Goal: Information Seeking & Learning: Find specific fact

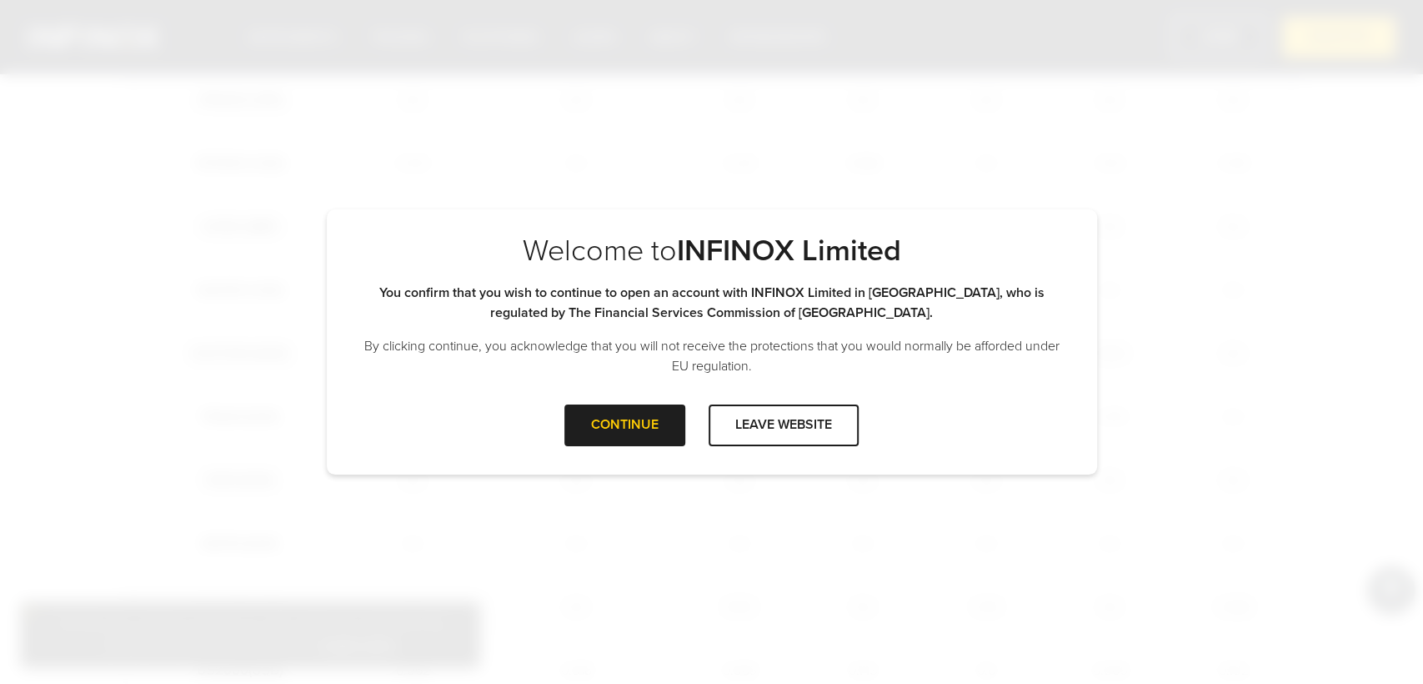
click at [627, 435] on div "CONTINUE" at bounding box center [624, 424] width 121 height 41
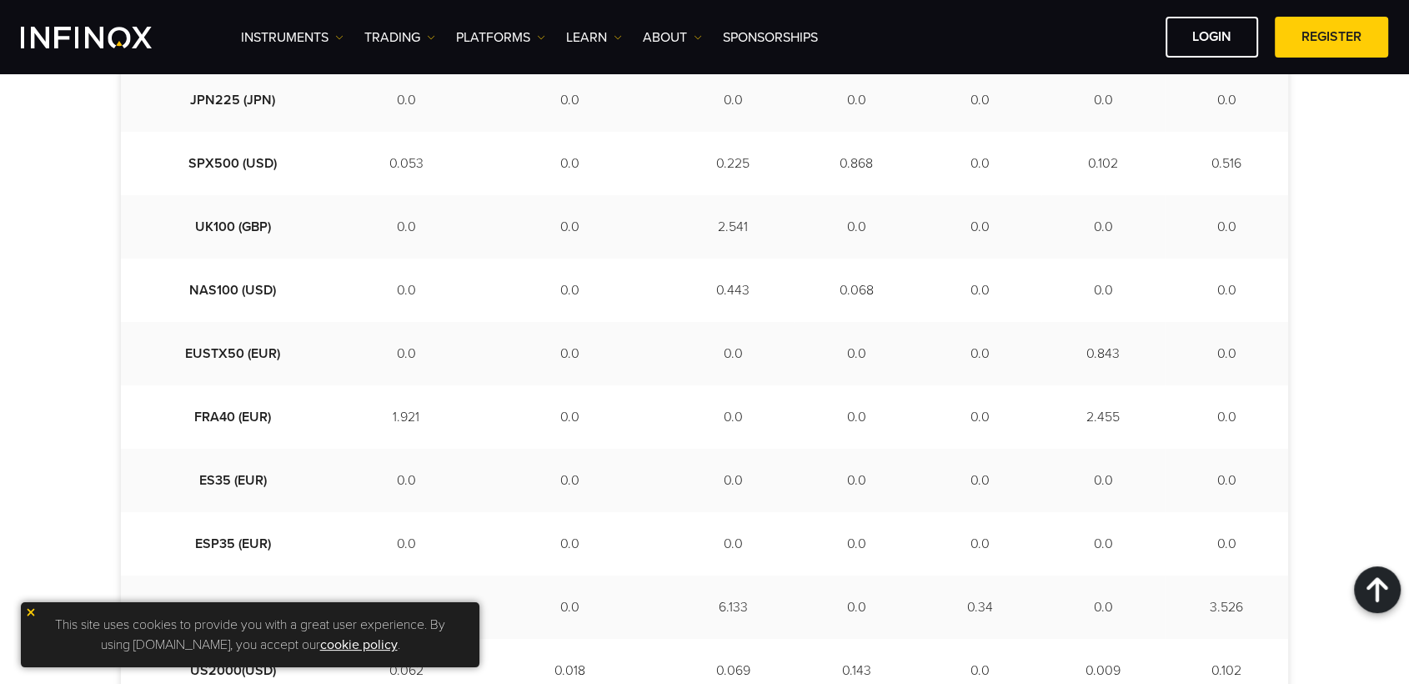
click at [30, 609] on img at bounding box center [31, 612] width 12 height 12
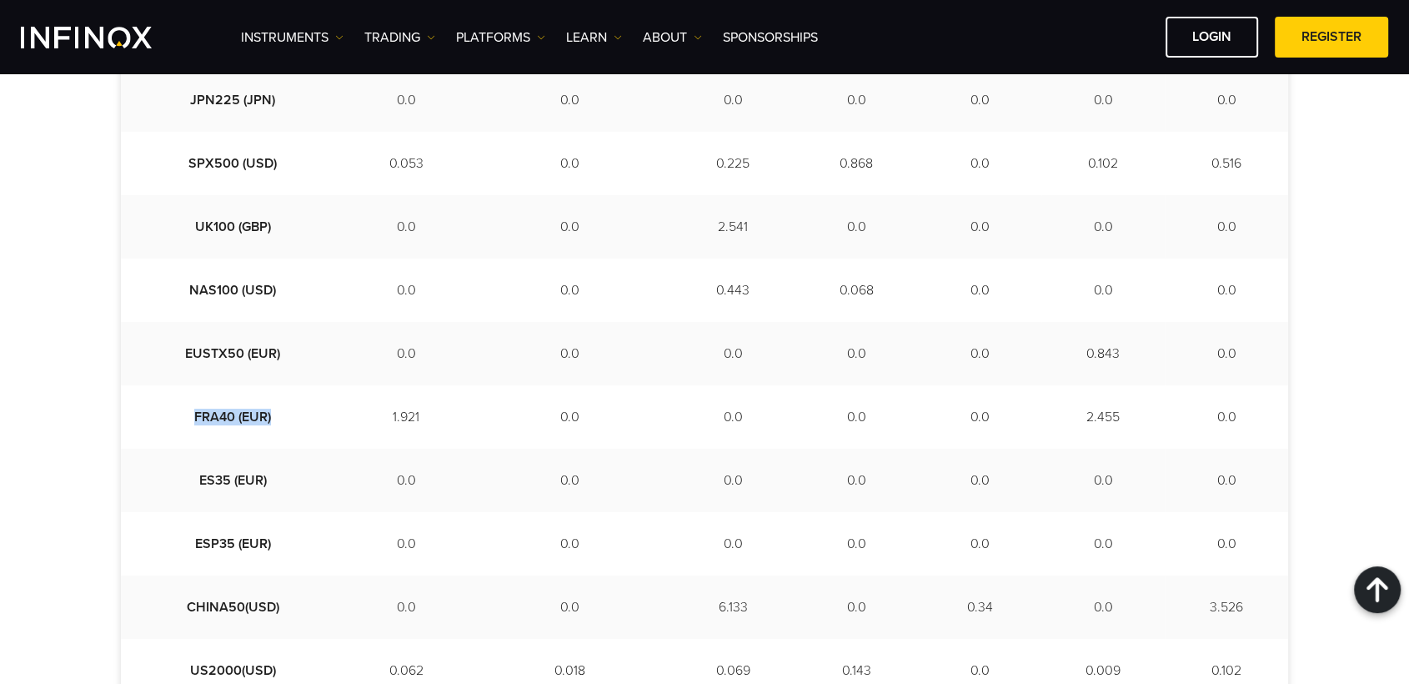
drag, startPoint x: 250, startPoint y: 415, endPoint x: 178, endPoint y: 421, distance: 72.8
click at [173, 421] on td "FRA40 (EUR)" at bounding box center [232, 416] width 223 height 63
copy td "FRA40 (EUR)"
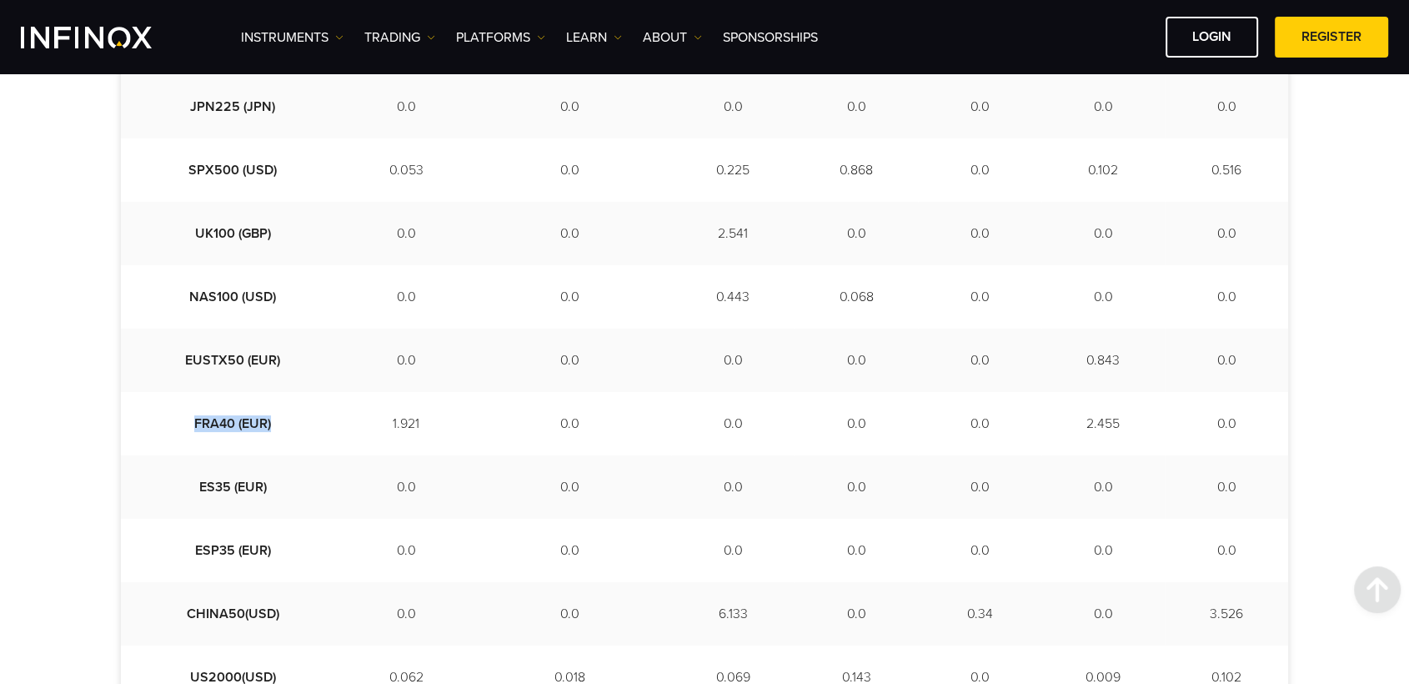
scroll to position [772, 0]
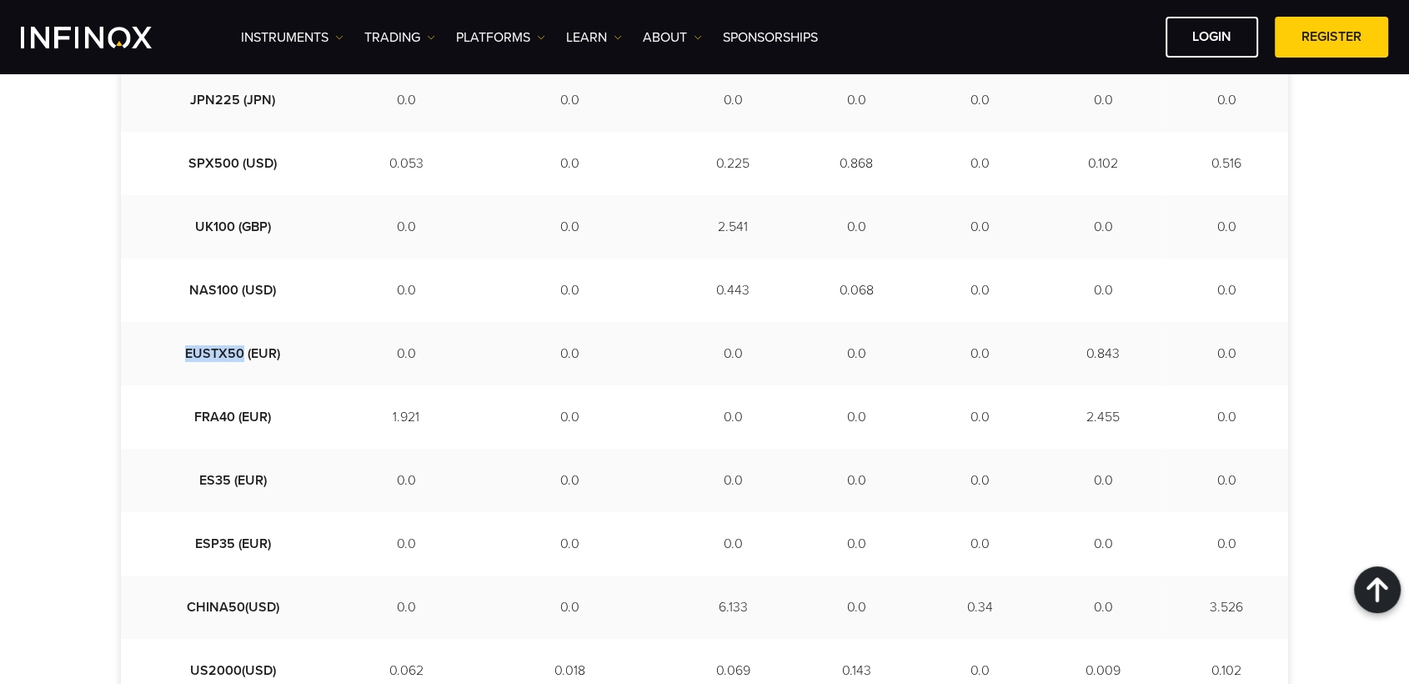
drag, startPoint x: 220, startPoint y: 351, endPoint x: 173, endPoint y: 351, distance: 46.7
click at [162, 351] on td "EUSTX50 (EUR)" at bounding box center [232, 353] width 223 height 63
copy td "EUSTX50"
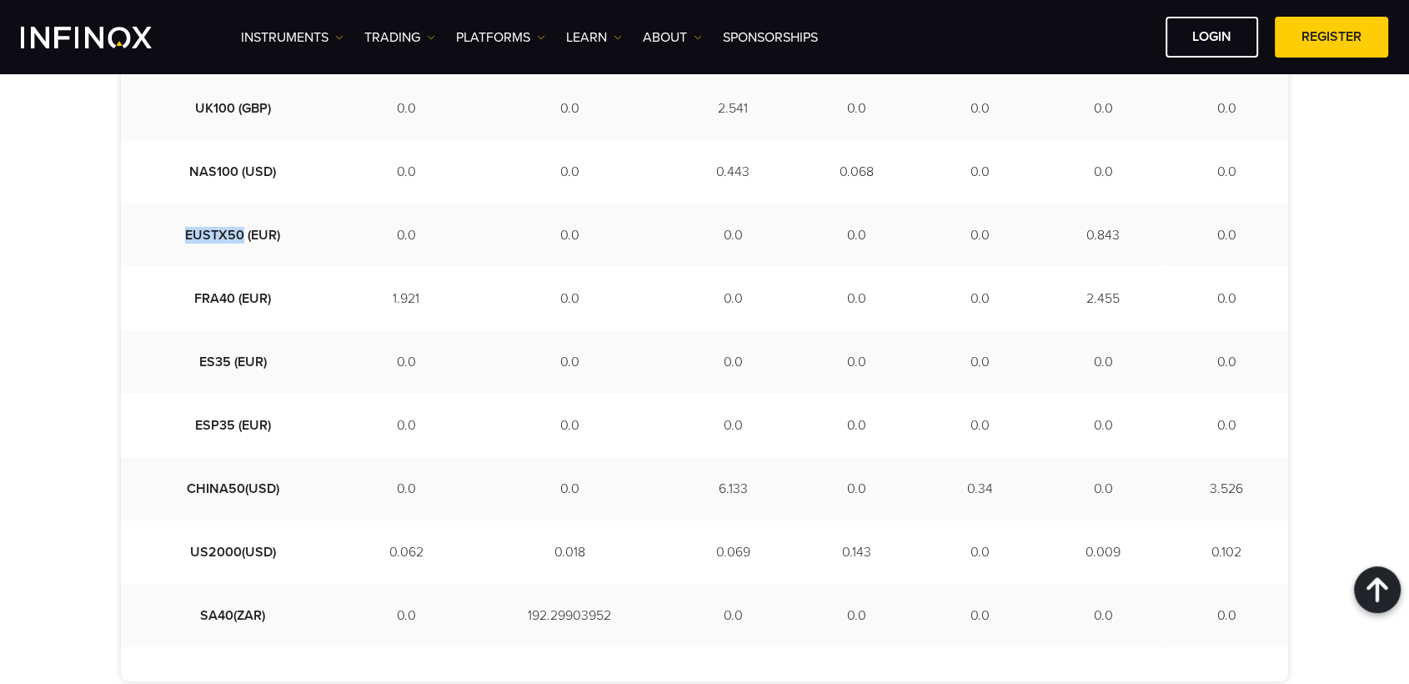
scroll to position [926, 0]
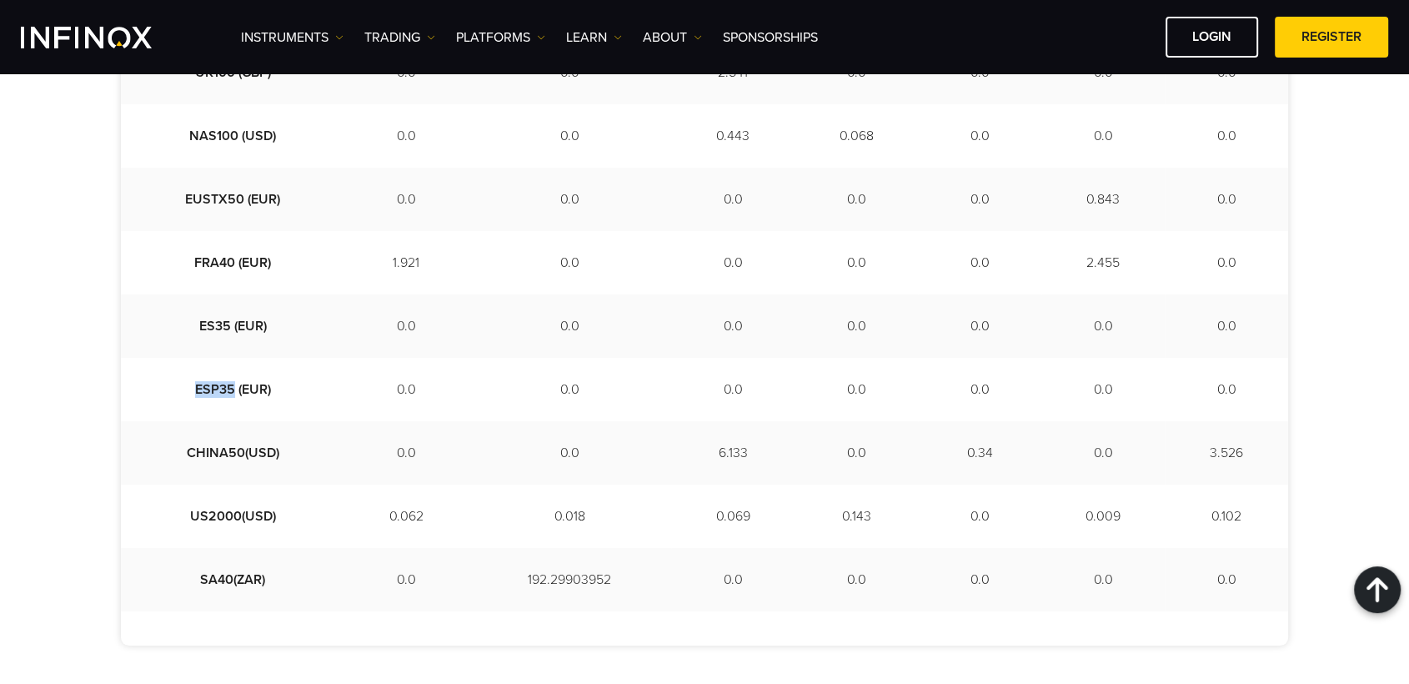
drag, startPoint x: 208, startPoint y: 391, endPoint x: 168, endPoint y: 391, distance: 39.2
click at [168, 391] on td "ESP35 (EUR)" at bounding box center [232, 389] width 223 height 63
copy td "ESP35"
drag, startPoint x: 207, startPoint y: 324, endPoint x: 176, endPoint y: 323, distance: 30.9
click at [176, 323] on td "ES35 (EUR)" at bounding box center [232, 325] width 223 height 63
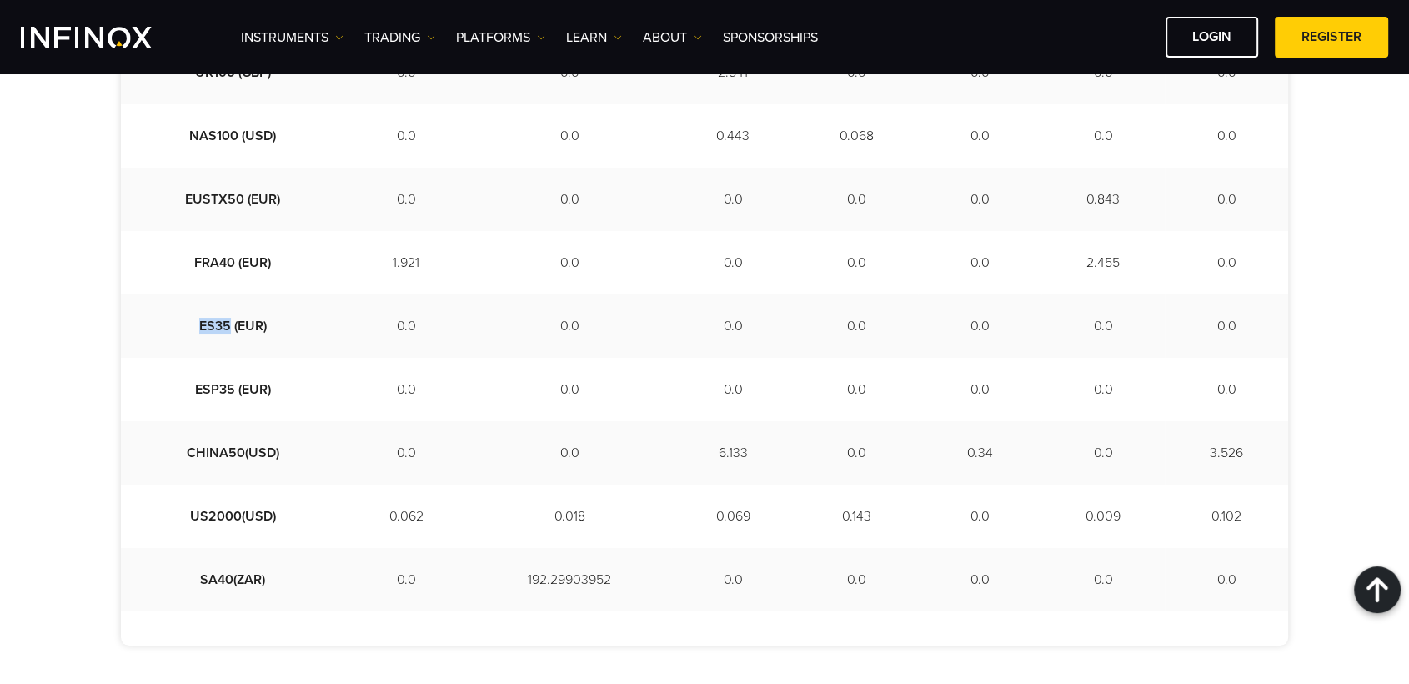
copy td "ES35"
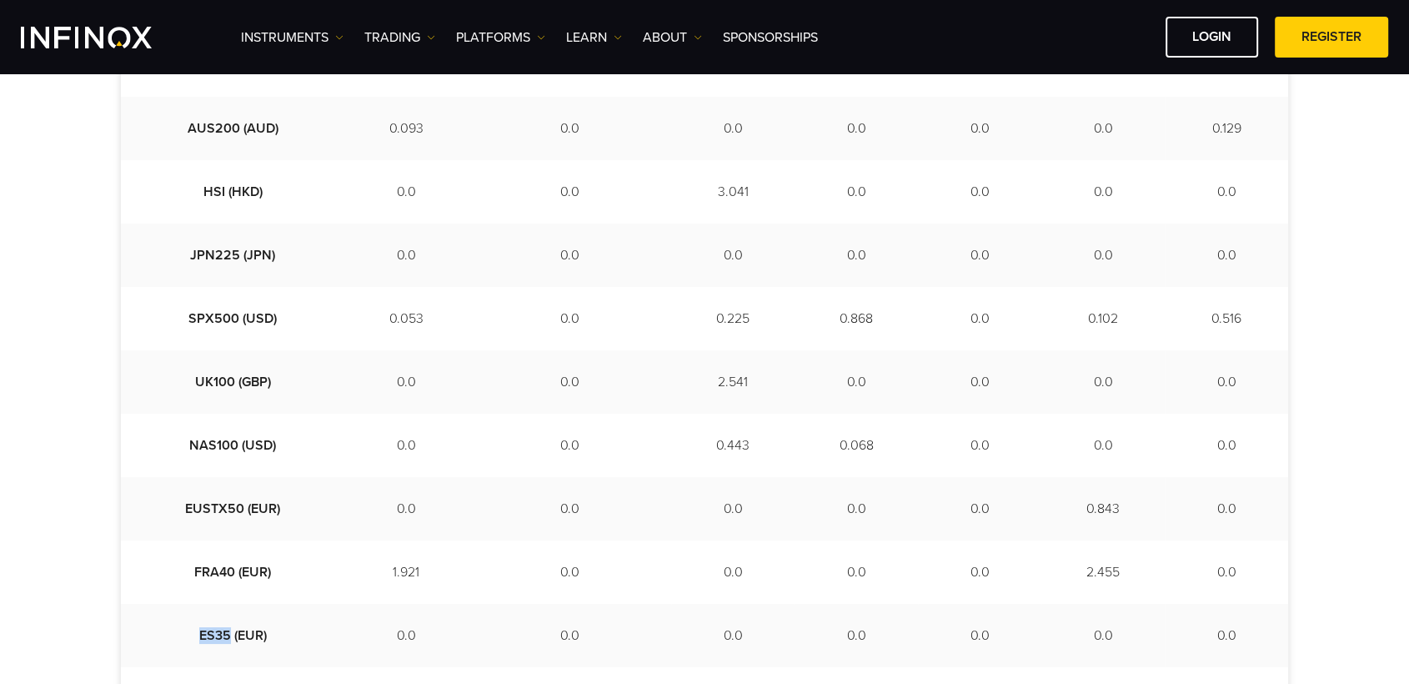
scroll to position [463, 0]
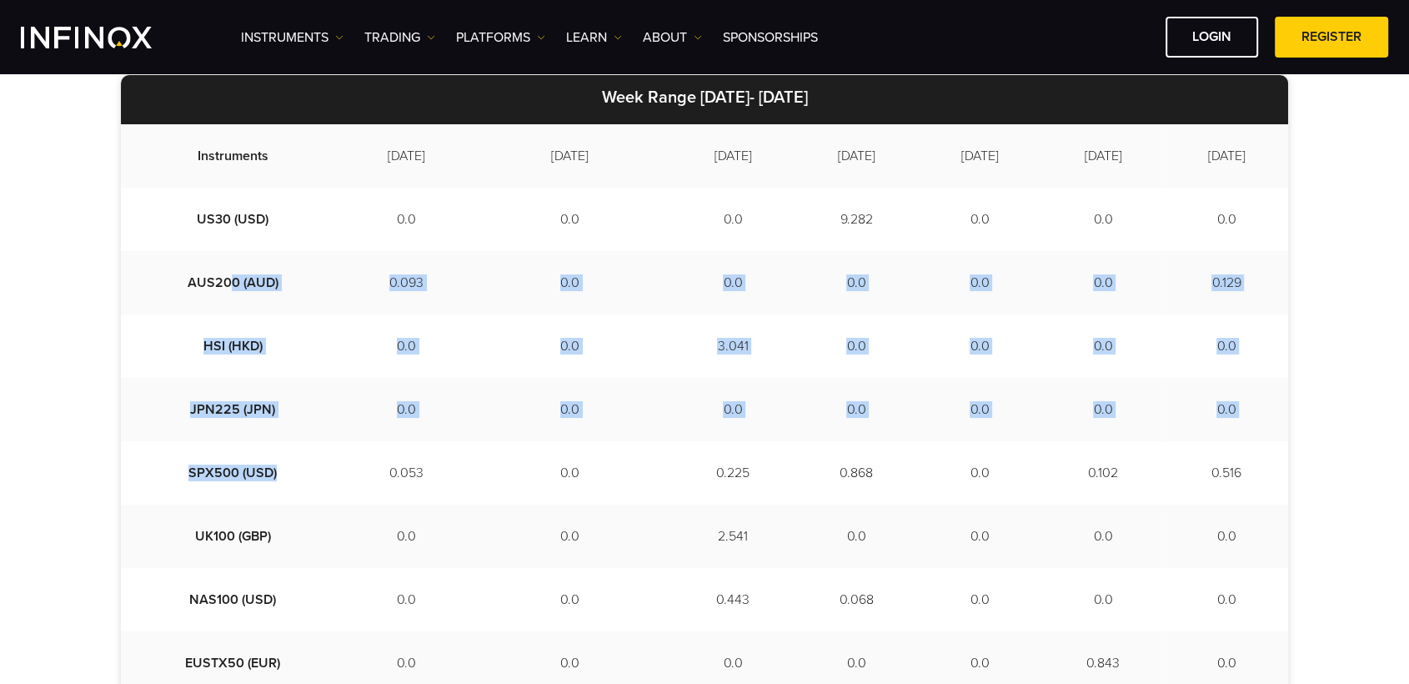
drag, startPoint x: 206, startPoint y: 288, endPoint x: 265, endPoint y: 456, distance: 177.7
click at [265, 456] on tbody "Instruments [DATE] [DATE] [DATE] [DATE] [DATE] [DATE] [DATE] US30 (USD) 0.0 0.0…" at bounding box center [704, 599] width 1167 height 950
click at [344, 402] on td "0.0" at bounding box center [405, 409] width 123 height 63
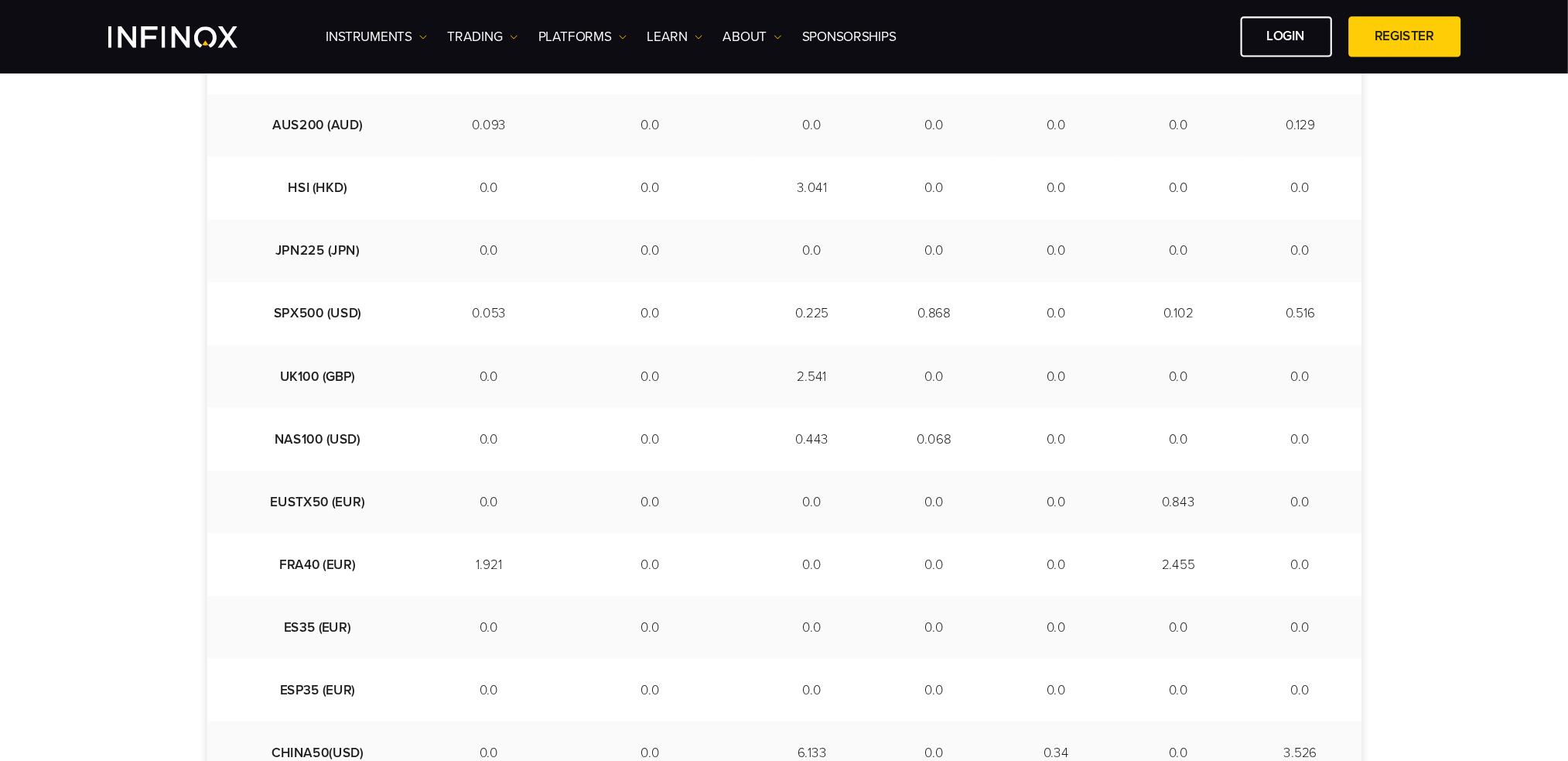
scroll to position [573, 0]
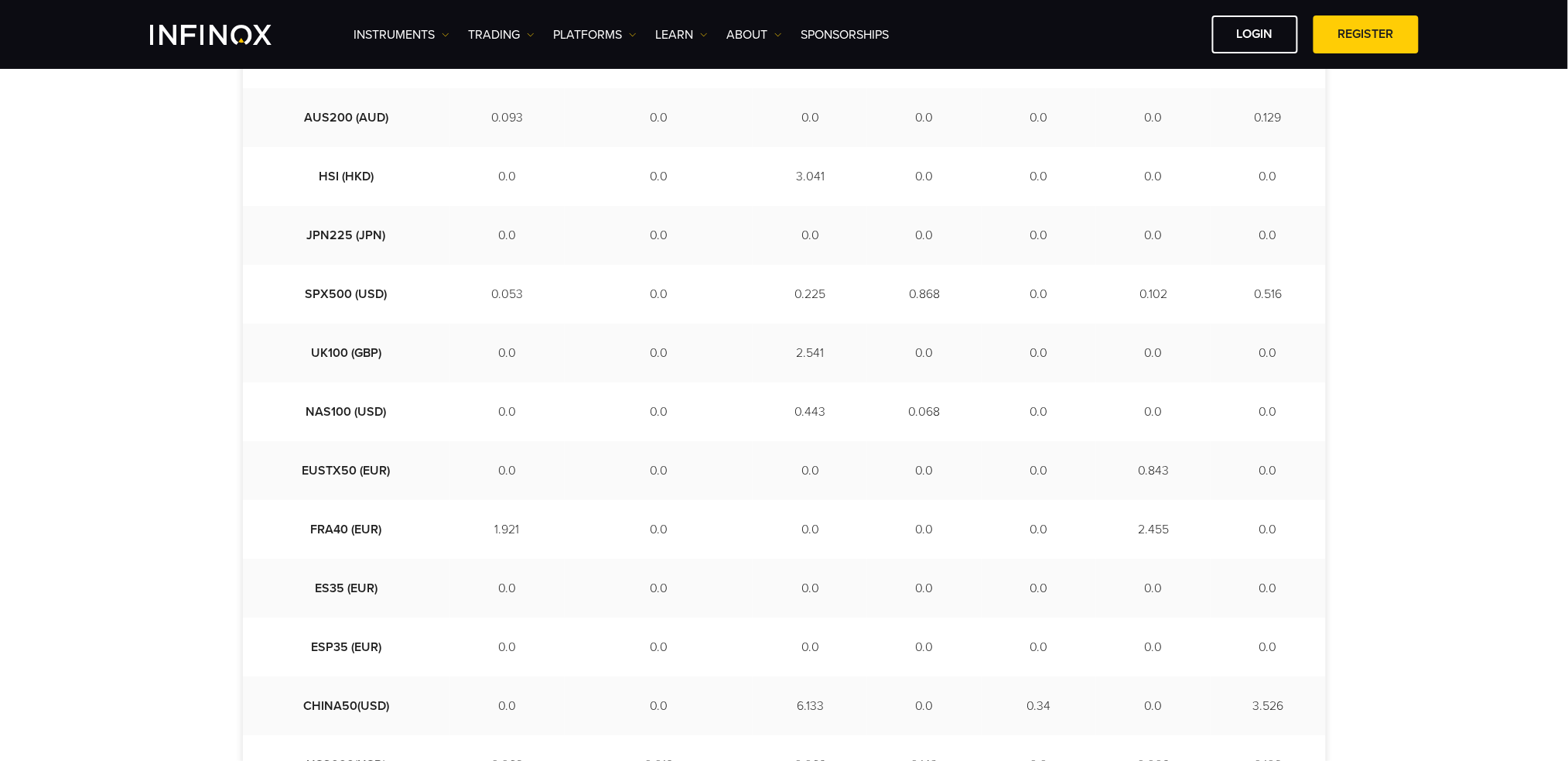
drag, startPoint x: 1287, startPoint y: 3, endPoint x: 160, endPoint y: 267, distance: 1157.5
click at [160, 267] on div "Week Range [DATE]- [DATE] Instruments [DATE] [DATE] [DATE] [DATE] [DATE] [DATE]…" at bounding box center [784, 405] width 1568 height 1115
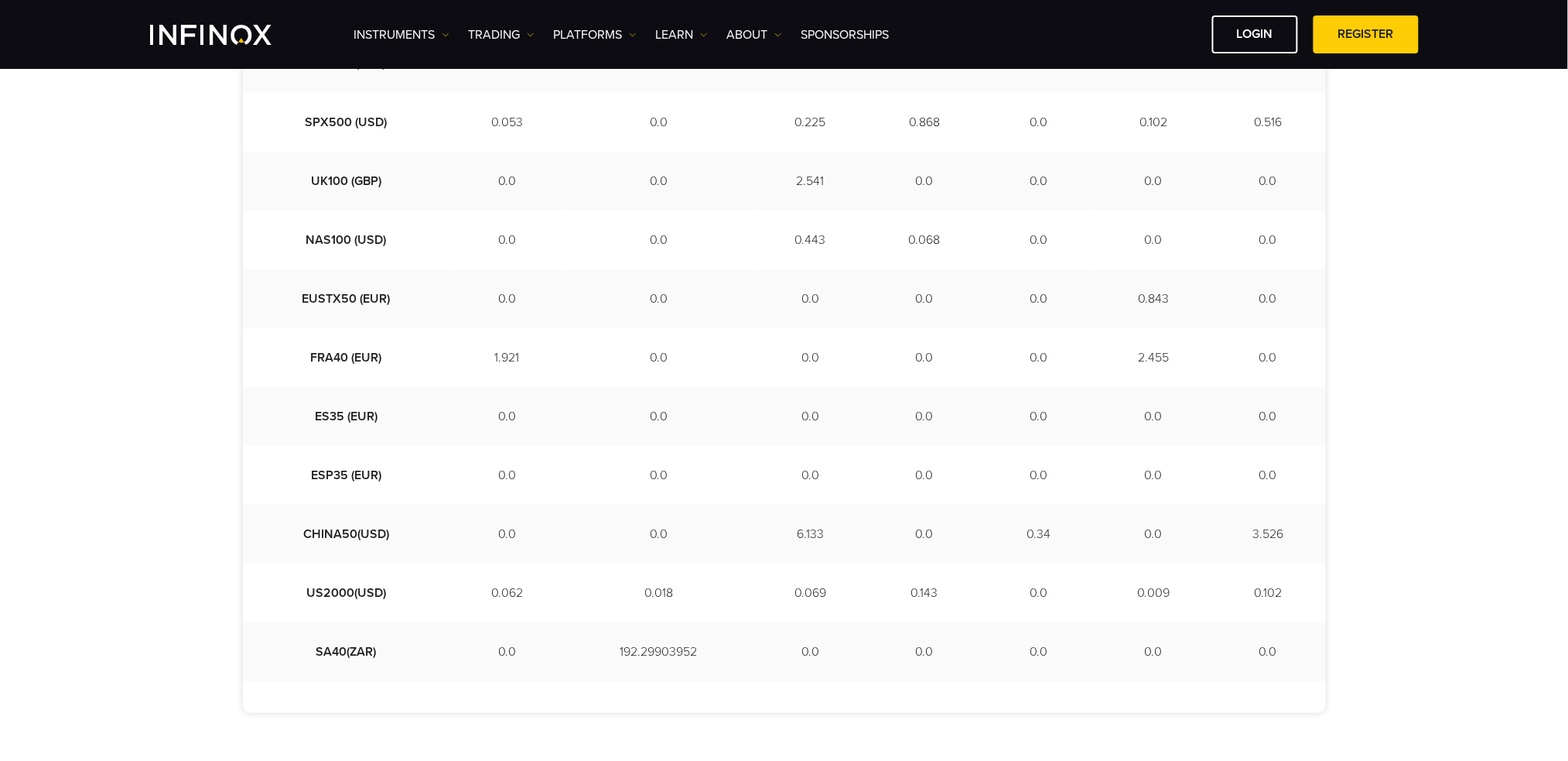
scroll to position [745, 0]
